Goal: Information Seeking & Learning: Compare options

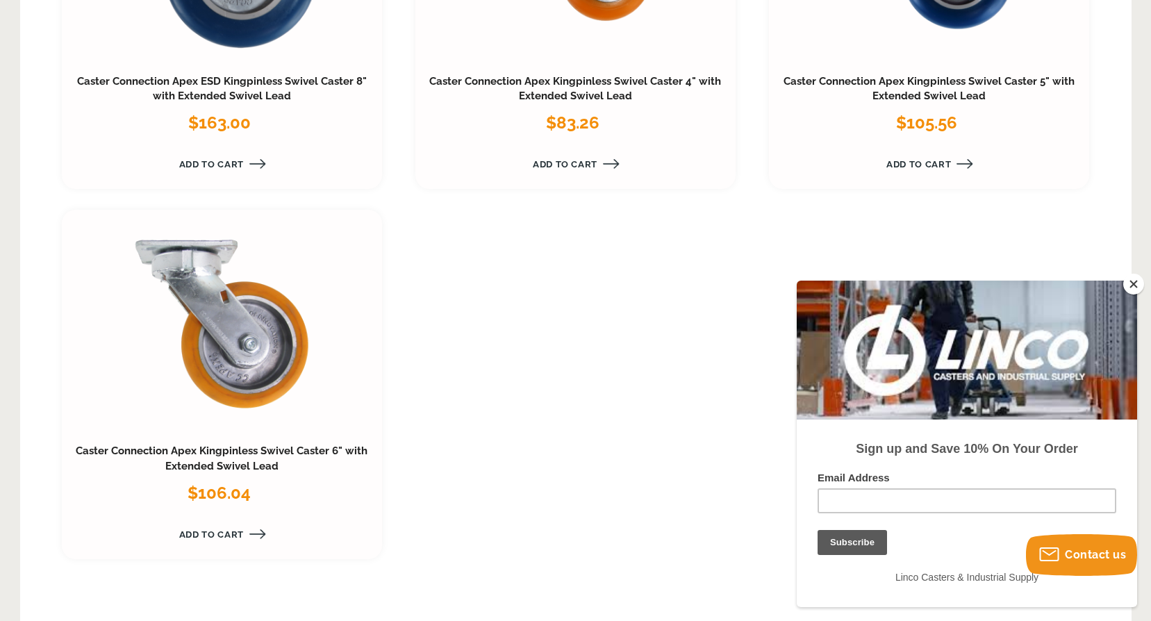
scroll to position [2085, 0]
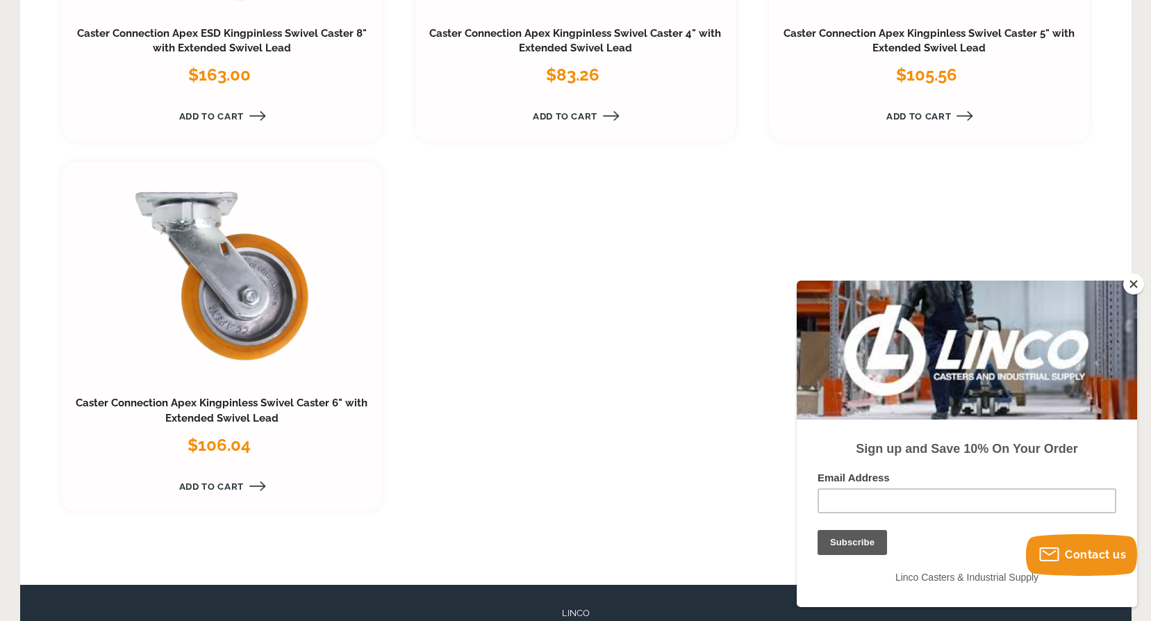
click at [249, 265] on link at bounding box center [222, 276] width 215 height 206
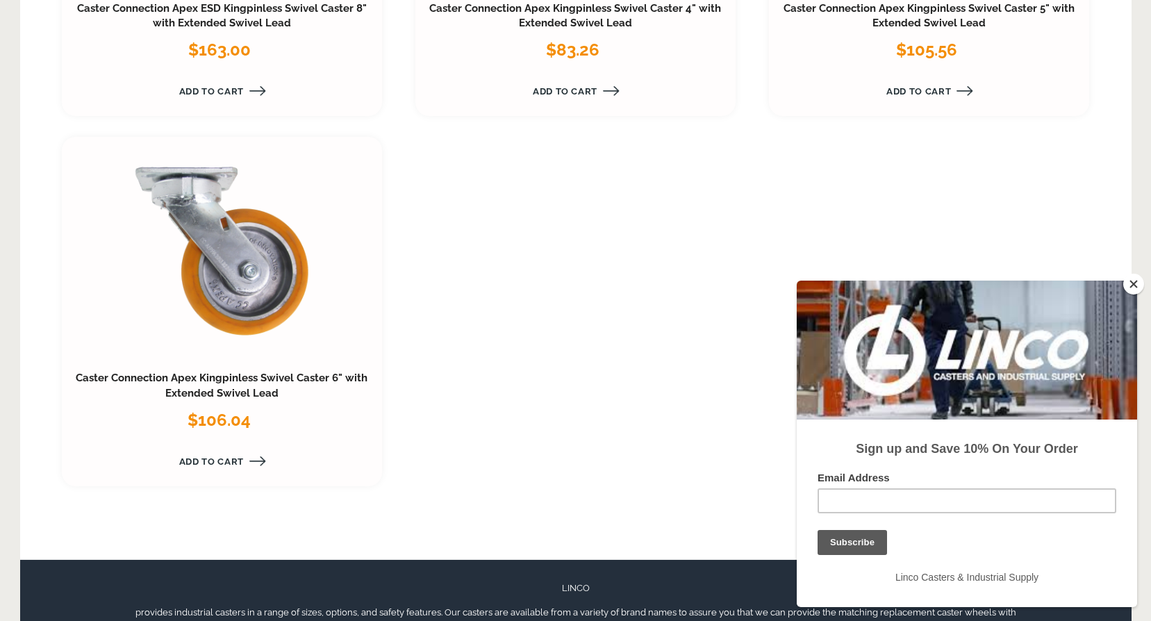
scroll to position [2085, 0]
